Goal: Information Seeking & Learning: Learn about a topic

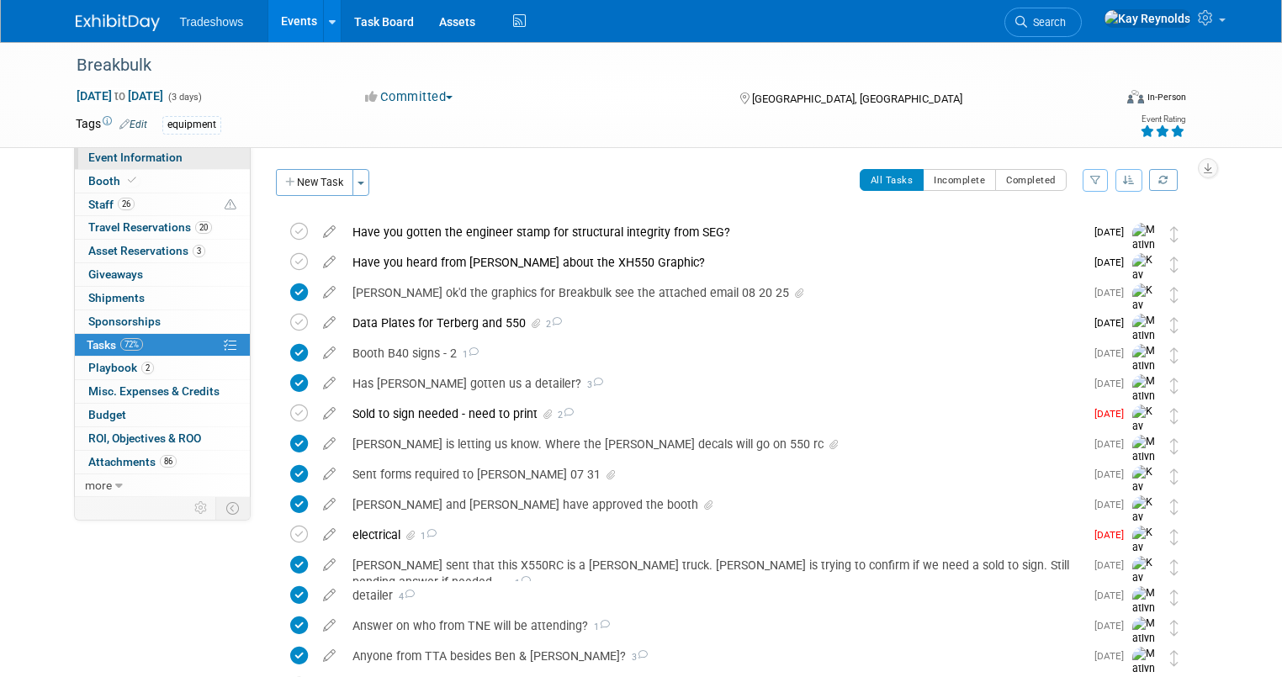
click at [151, 158] on span "Event Information" at bounding box center [135, 157] width 94 height 13
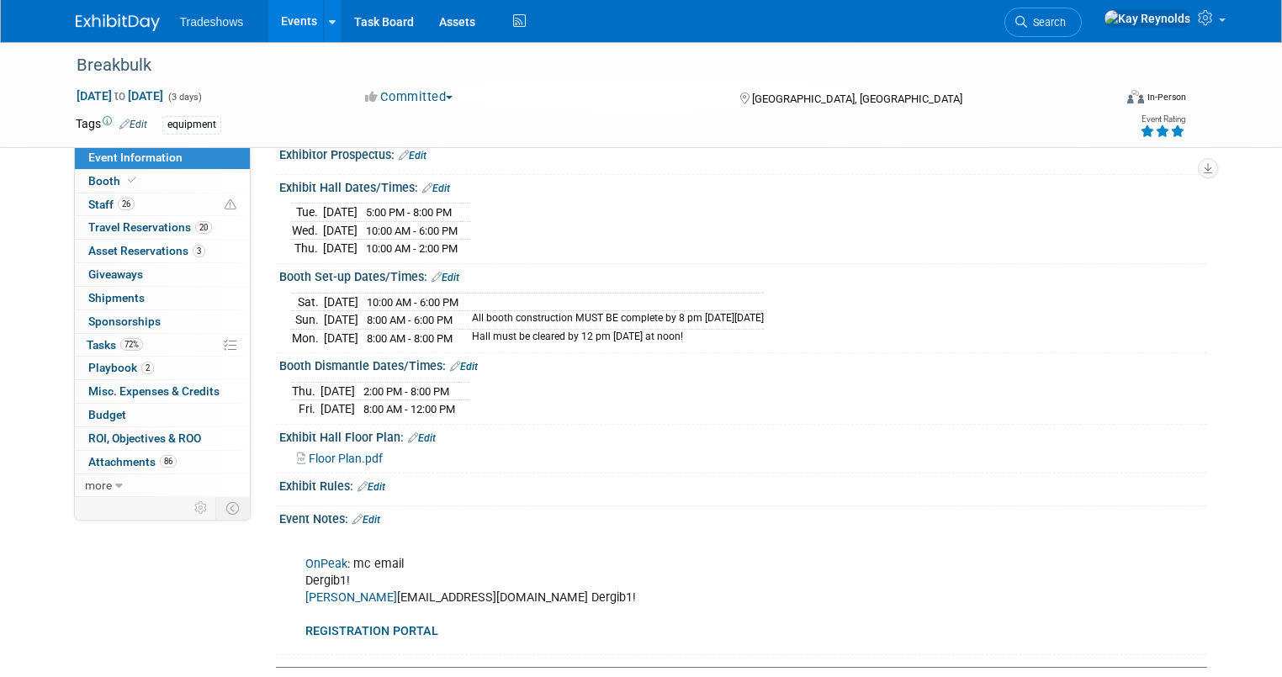
scroll to position [673, 0]
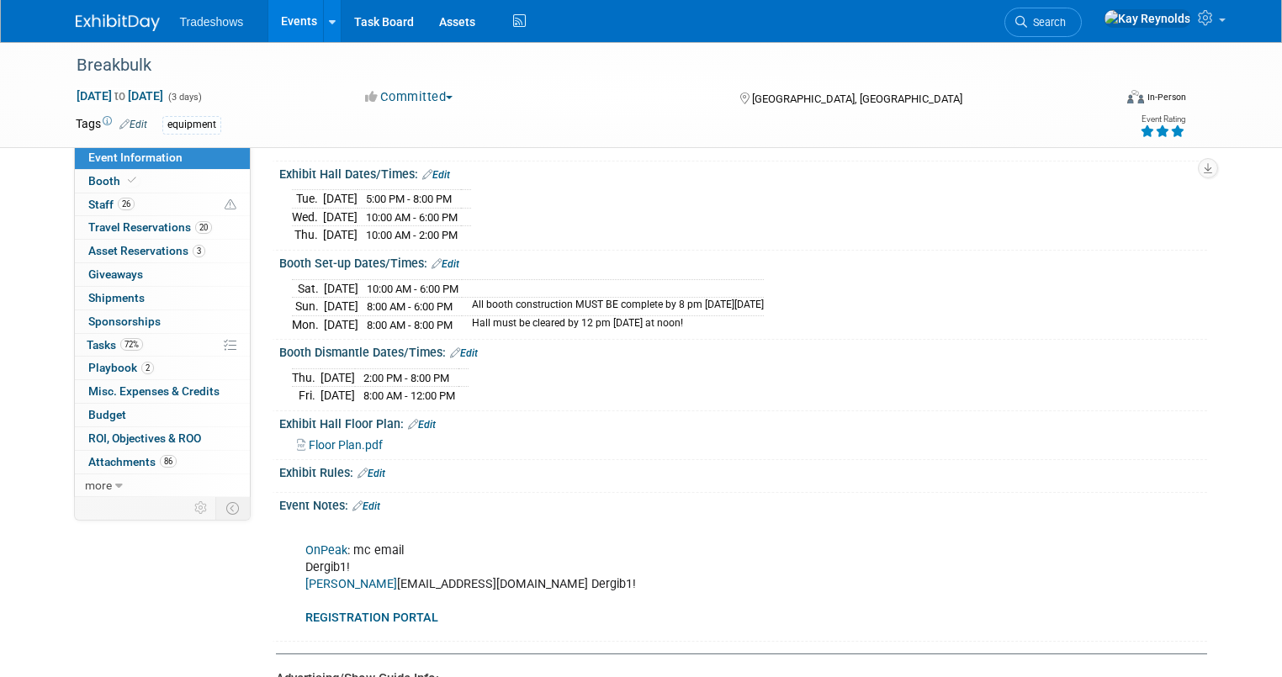
click at [312, 577] on link "[PERSON_NAME]" at bounding box center [351, 584] width 92 height 14
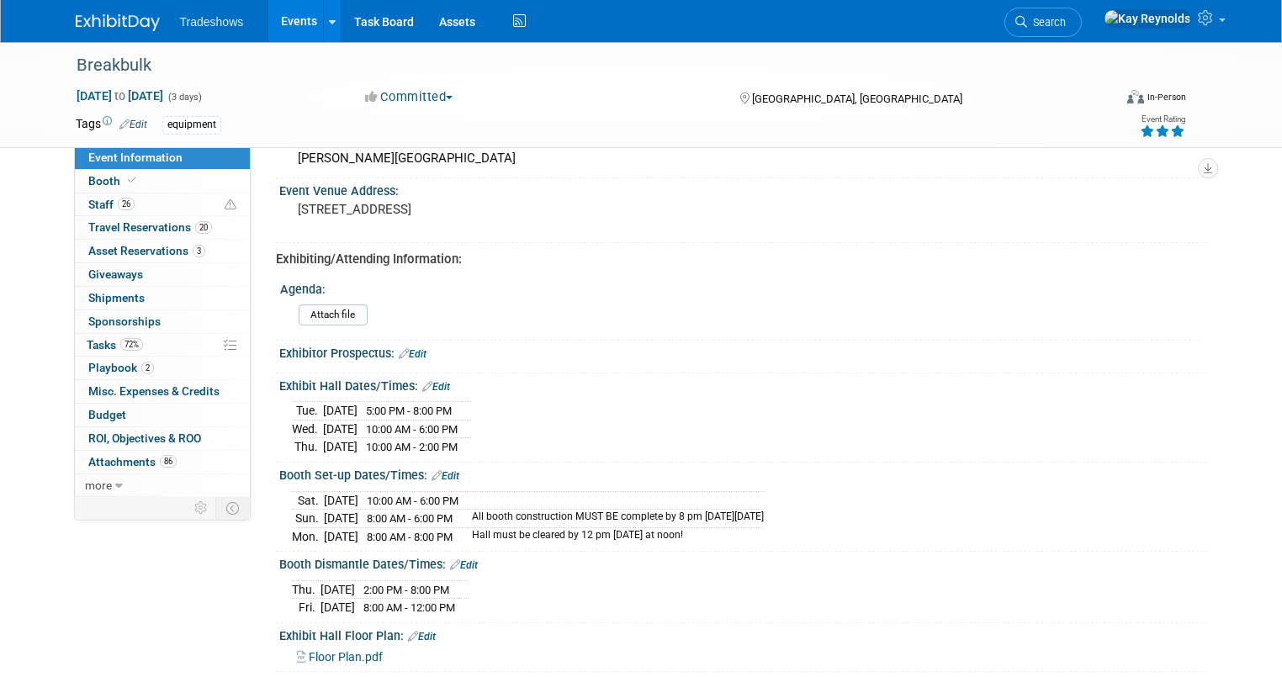
scroll to position [256, 0]
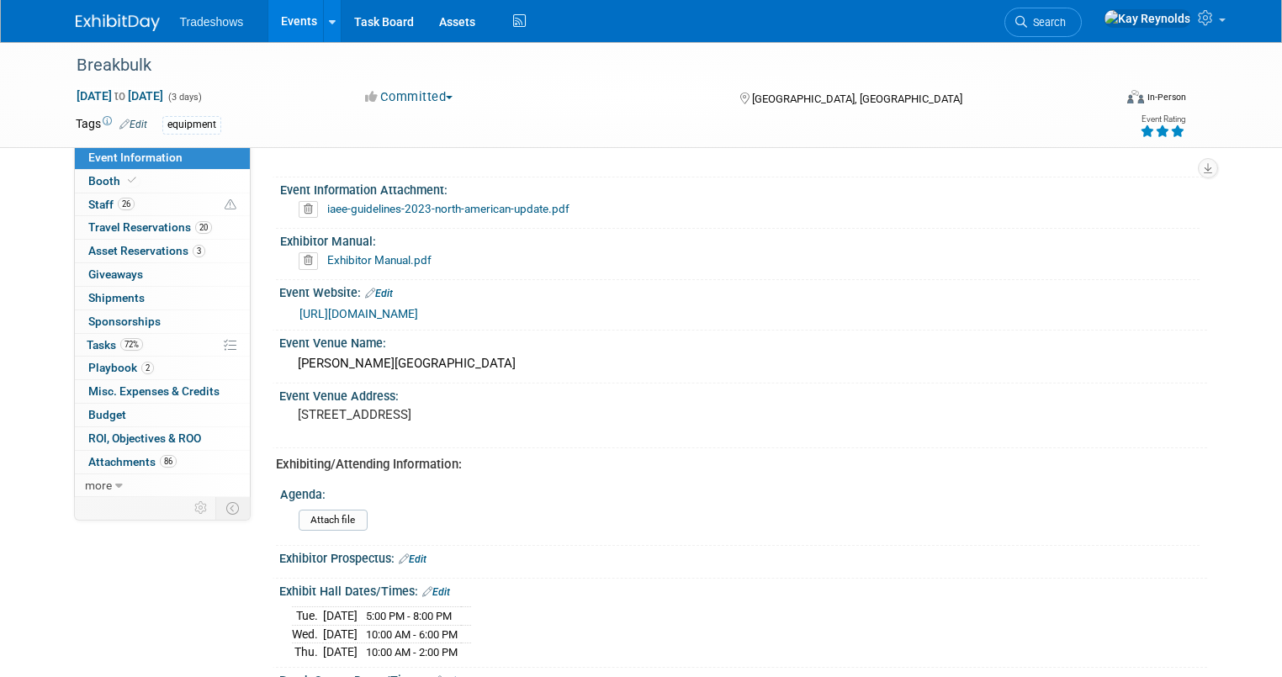
click at [363, 253] on link "Exhibitor Manual.pdf" at bounding box center [379, 259] width 104 height 13
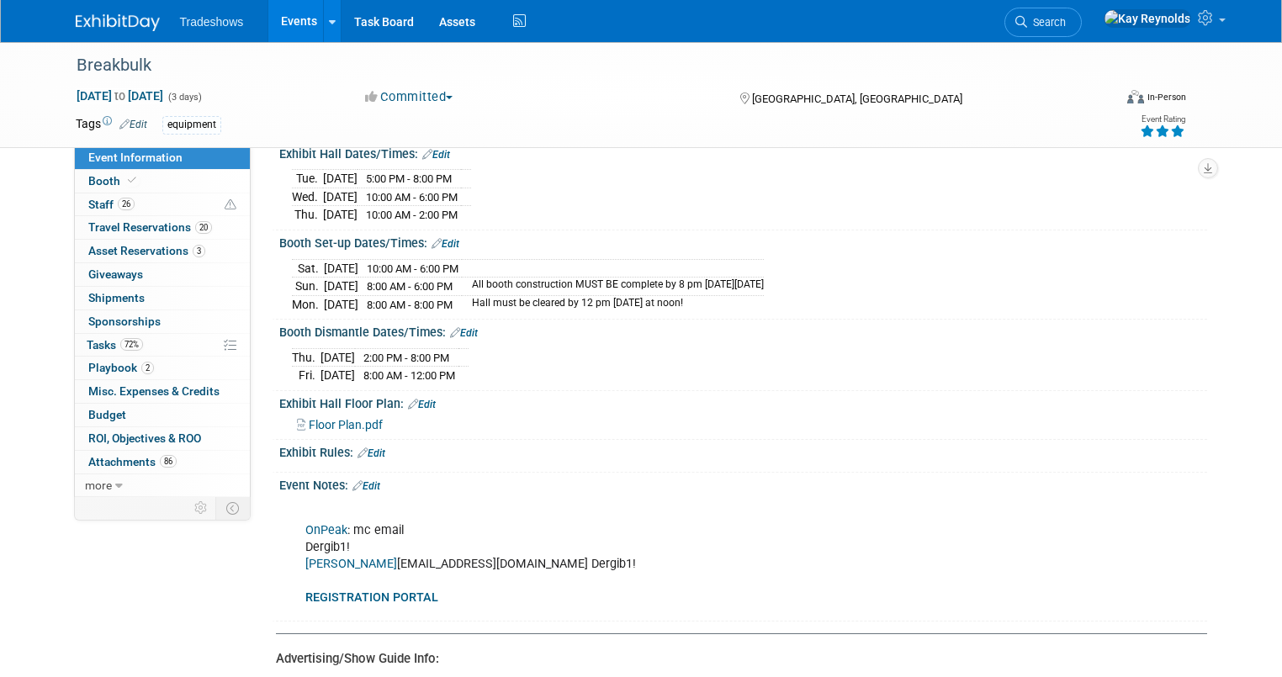
scroll to position [727, 0]
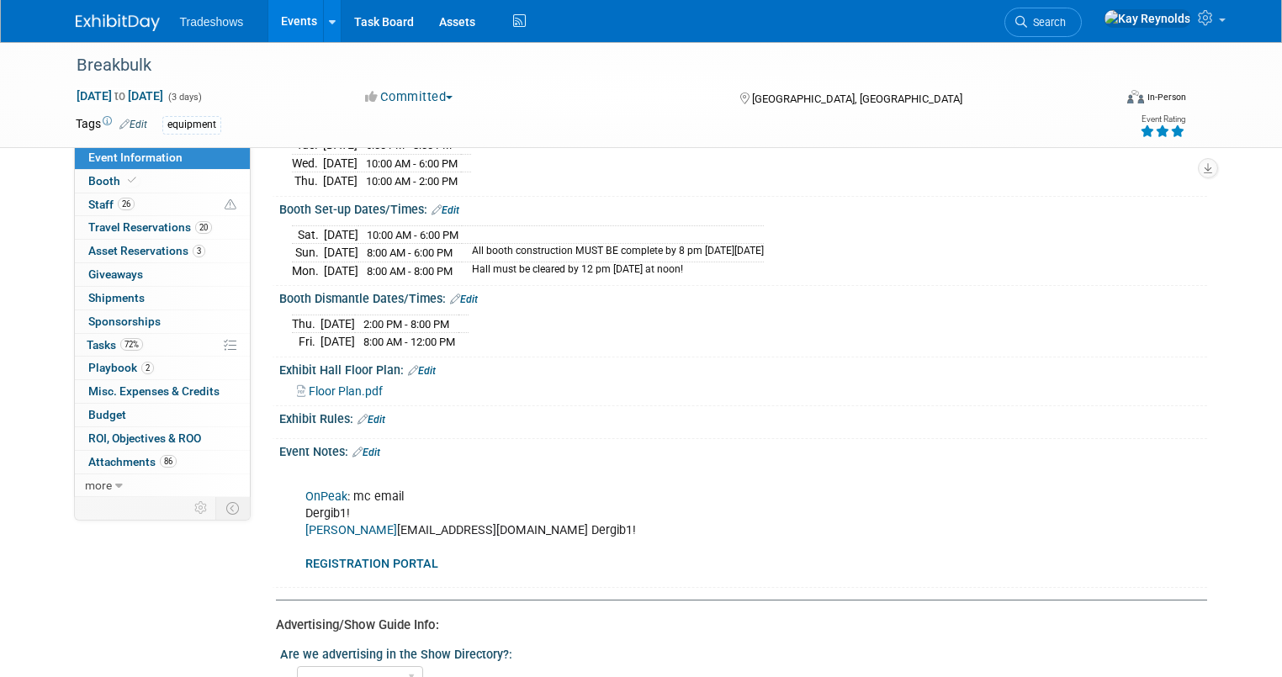
click at [363, 447] on link "Edit" at bounding box center [366, 453] width 28 height 12
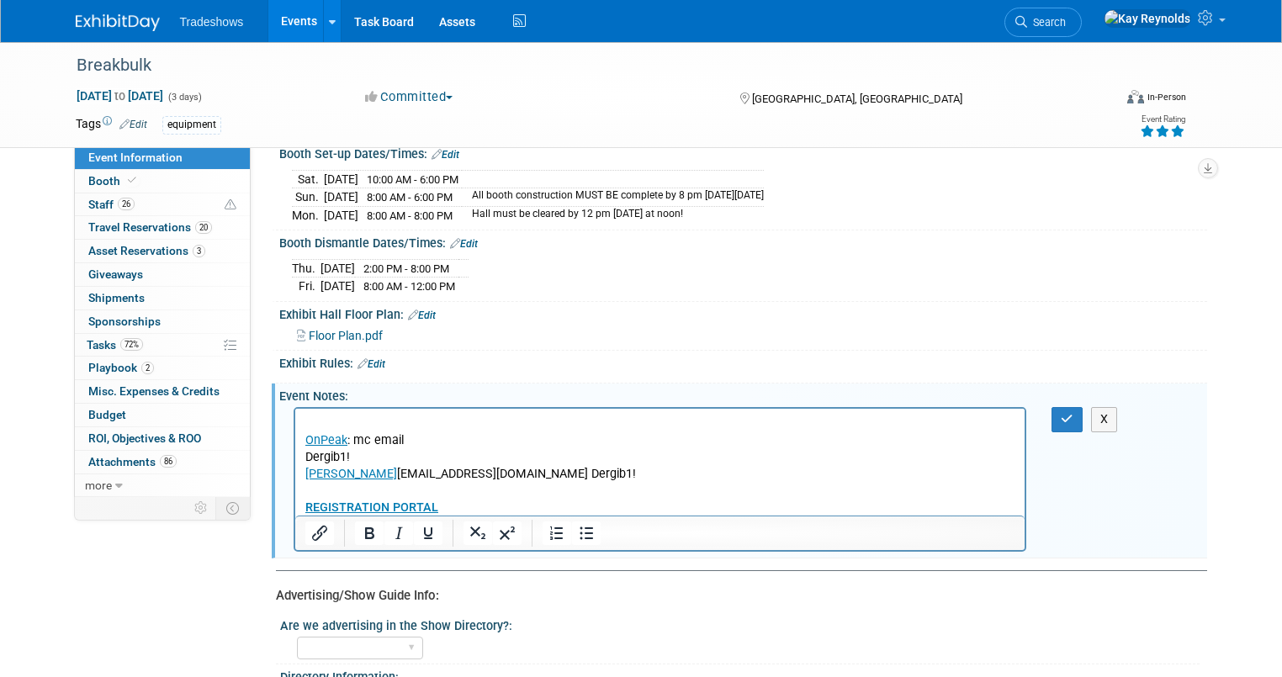
scroll to position [861, 0]
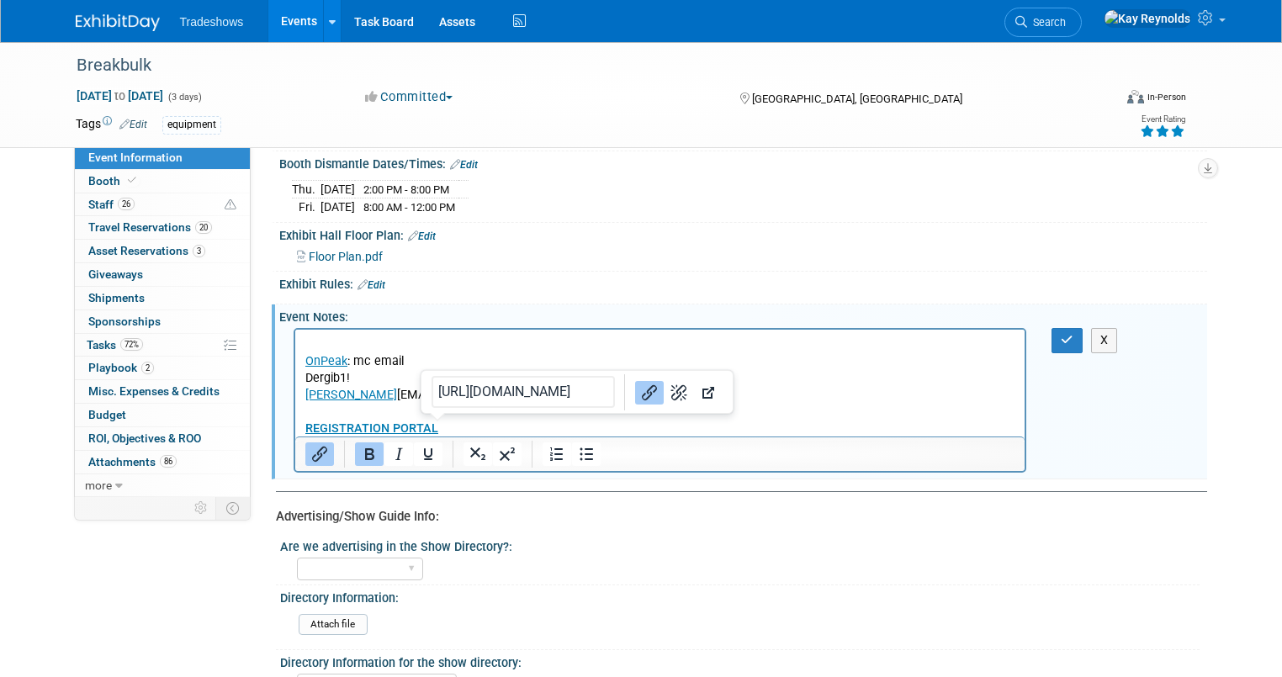
click at [442, 426] on p "OnPeak : mc email Dergib1! [PERSON_NAME] [EMAIL_ADDRESS][DOMAIN_NAME] Dergib1! …" at bounding box center [659, 386] width 711 height 101
click at [448, 426] on p "OnPeak : mc email Dergib1! [PERSON_NAME] [EMAIL_ADDRESS][DOMAIN_NAME] Dergib1! …" at bounding box center [659, 386] width 711 height 101
click at [449, 434] on p "OnPeak : mc email Dergib1! [PERSON_NAME] [EMAIL_ADDRESS][DOMAIN_NAME] Dergib1! …" at bounding box center [659, 386] width 711 height 101
click at [450, 429] on p "OnPeak : mc email Dergib1! [PERSON_NAME] [EMAIL_ADDRESS][DOMAIN_NAME] Dergib1! …" at bounding box center [659, 386] width 711 height 101
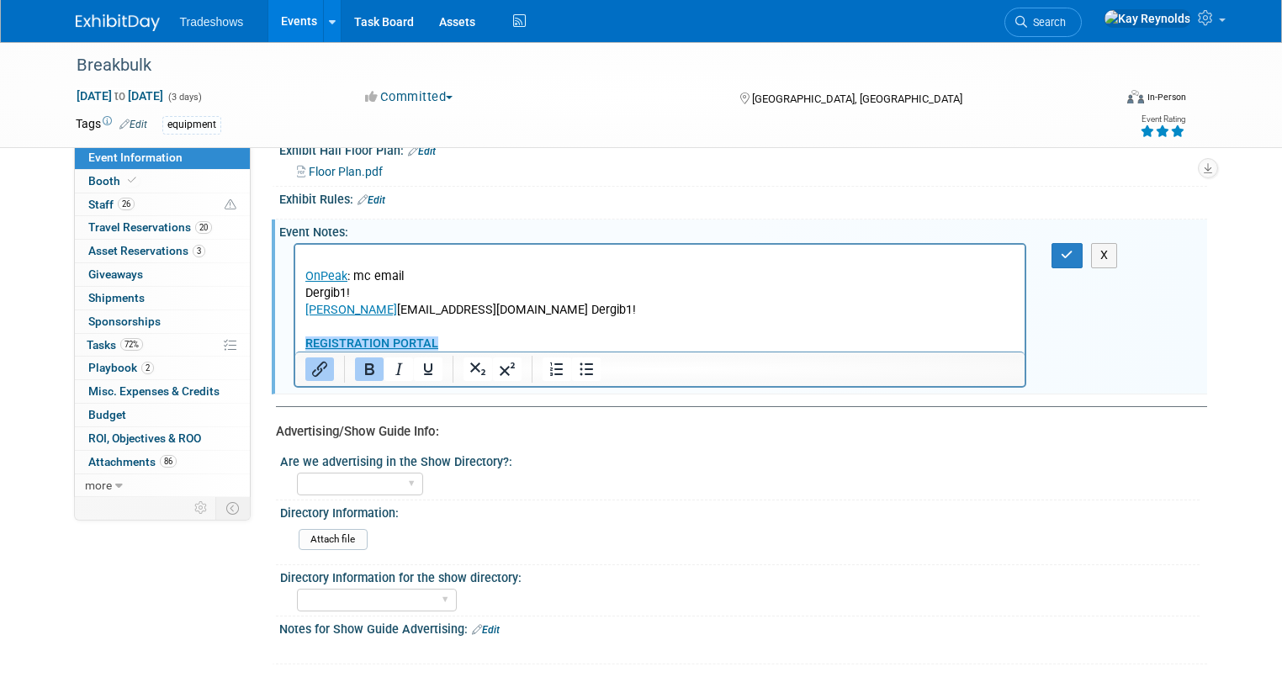
scroll to position [955, 0]
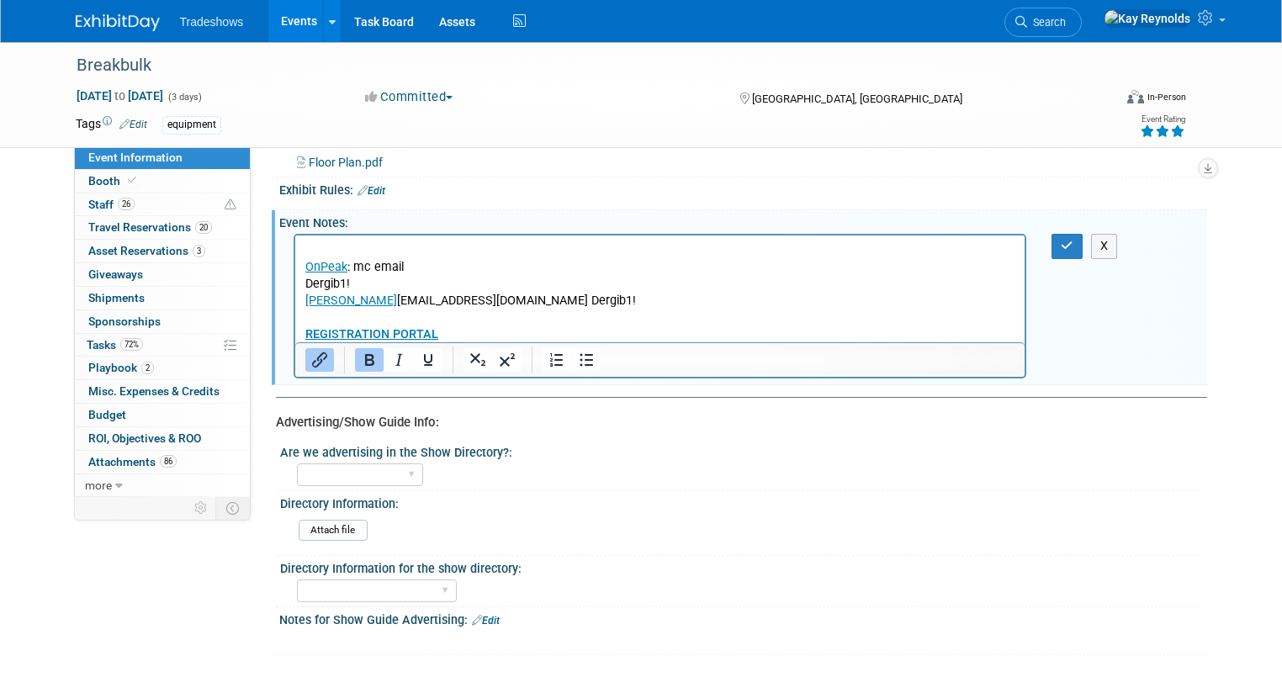
click at [474, 325] on p "OnPeak : mc email Dergib1! [PERSON_NAME] [EMAIL_ADDRESS][DOMAIN_NAME] Dergib1! …" at bounding box center [659, 292] width 711 height 101
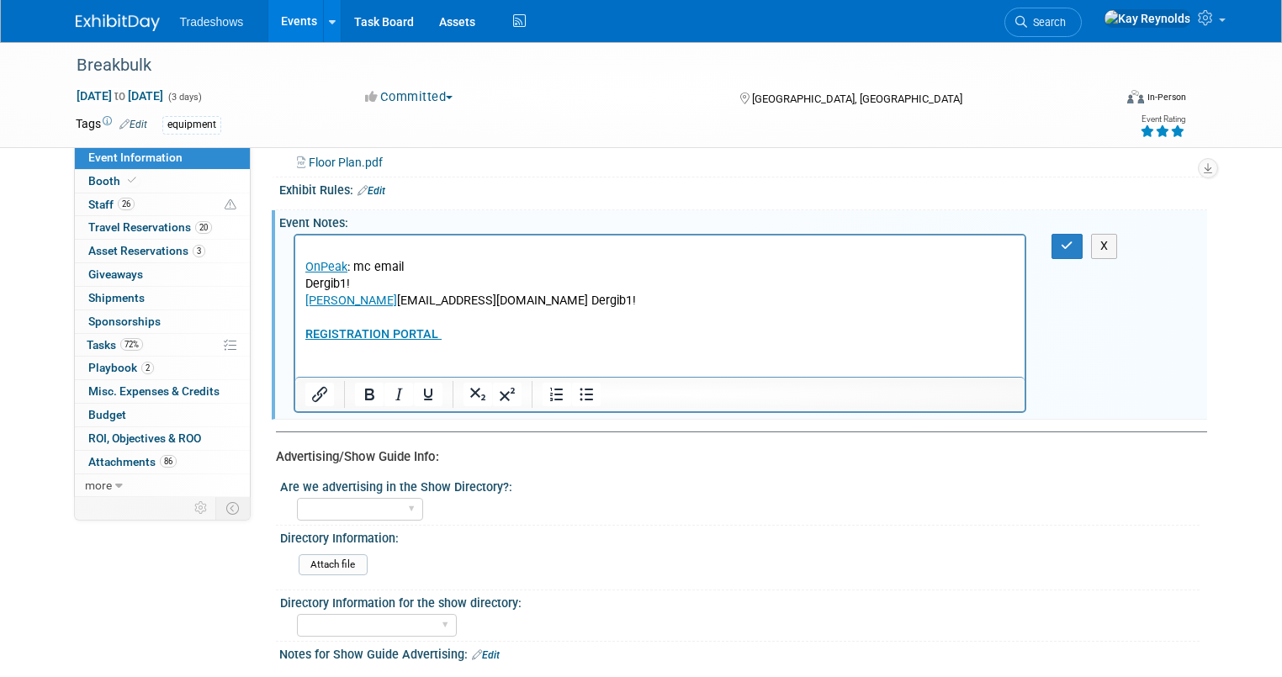
click at [299, 364] on html "OnPeak : mc email Dergib1! [PERSON_NAME] [EMAIL_ADDRESS][DOMAIN_NAME] Dergib1! …" at bounding box center [659, 306] width 730 height 142
